Goal: Find contact information: Find contact information

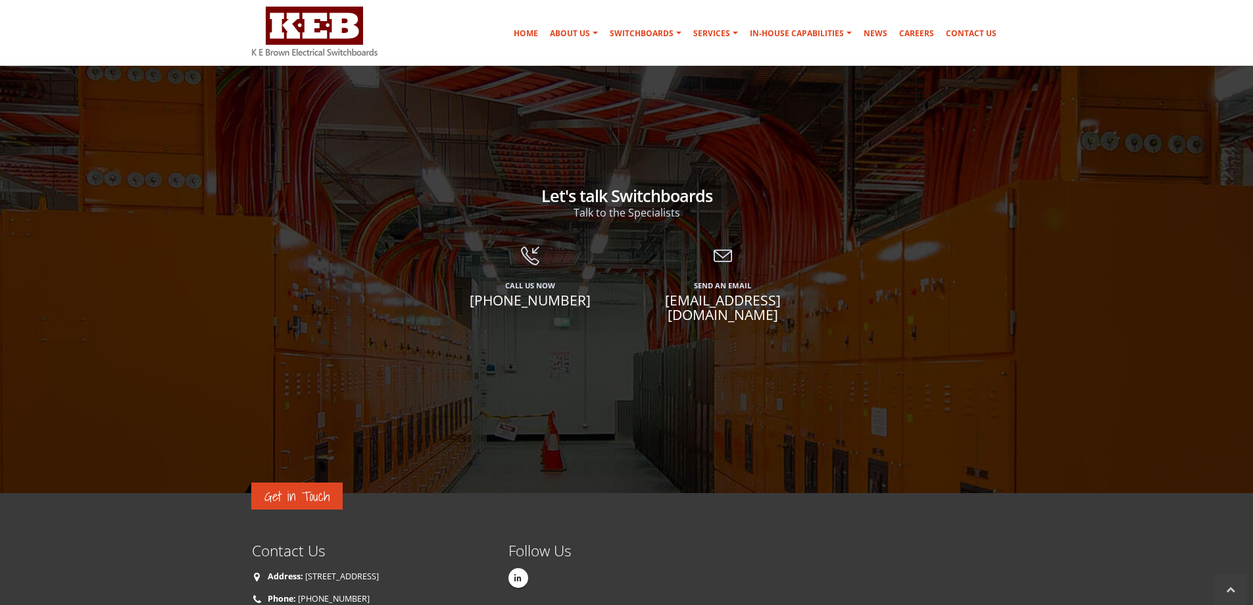
scroll to position [2143, 0]
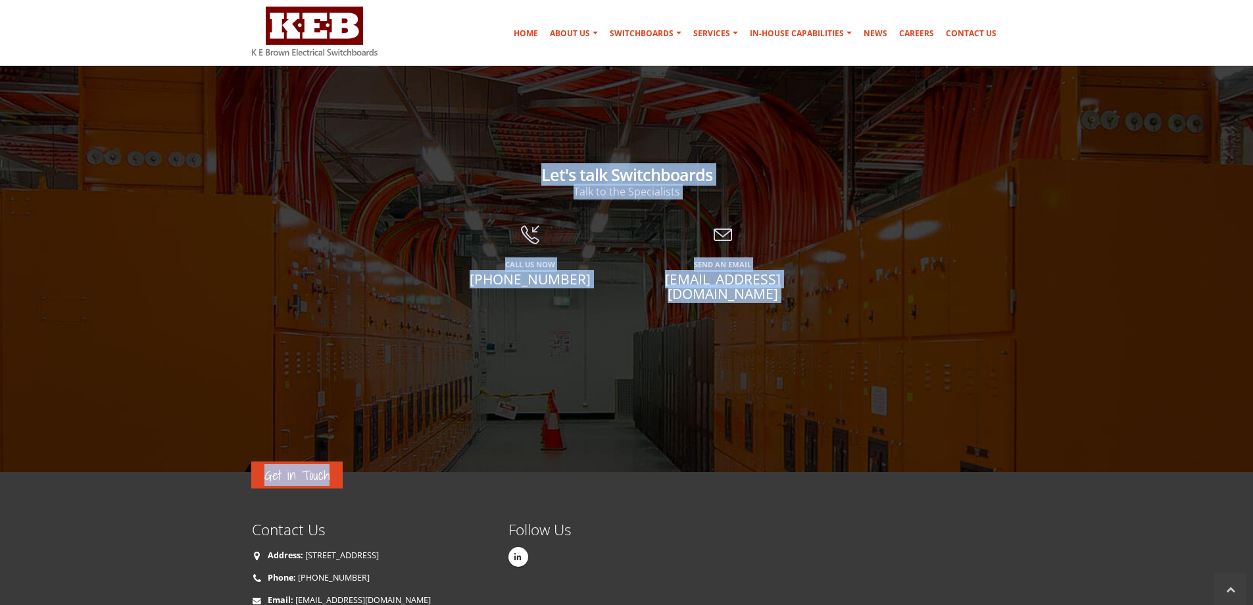
drag, startPoint x: 330, startPoint y: 459, endPoint x: 243, endPoint y: 453, distance: 86.4
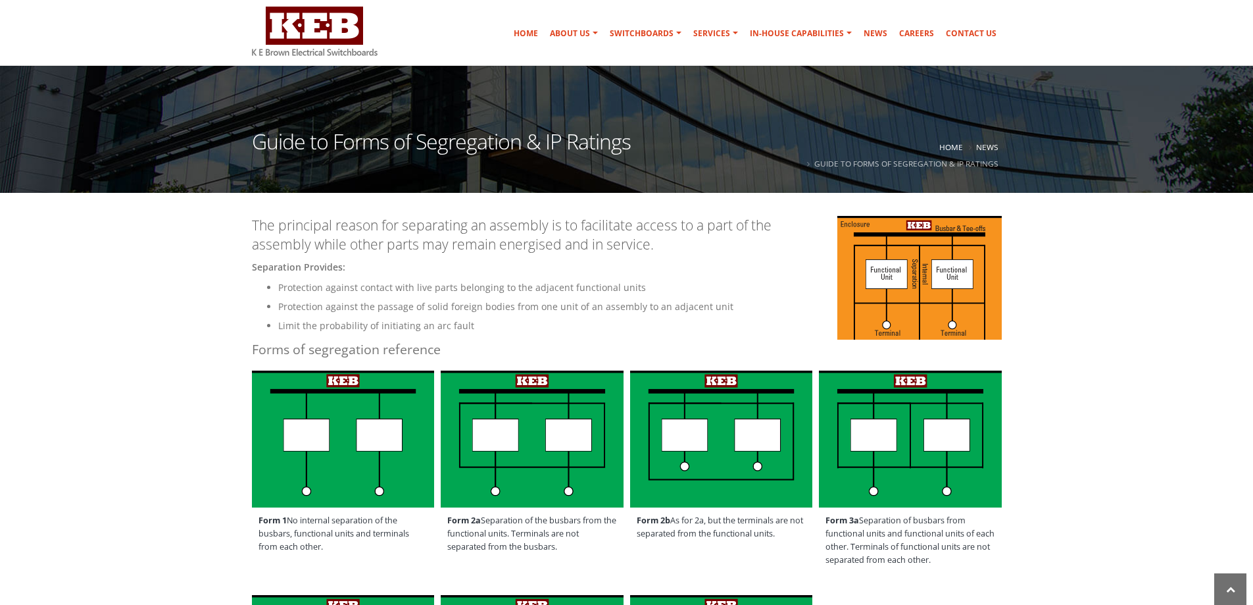
scroll to position [0, 0]
